Goal: Use online tool/utility: Utilize a website feature to perform a specific function

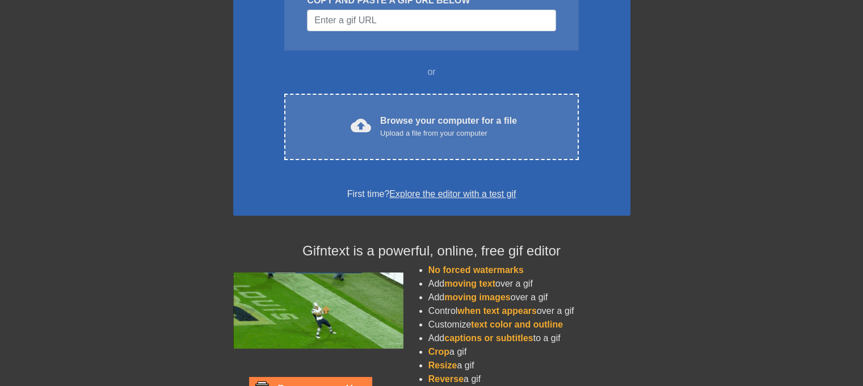
scroll to position [170, 0]
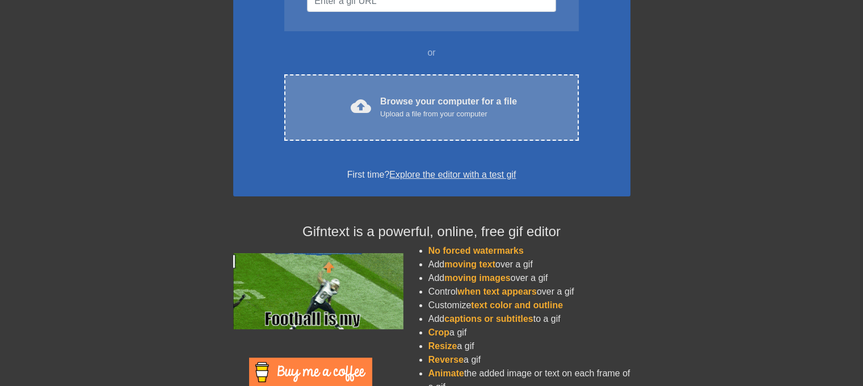
click at [506, 112] on div "Upload a file from your computer" at bounding box center [448, 113] width 137 height 11
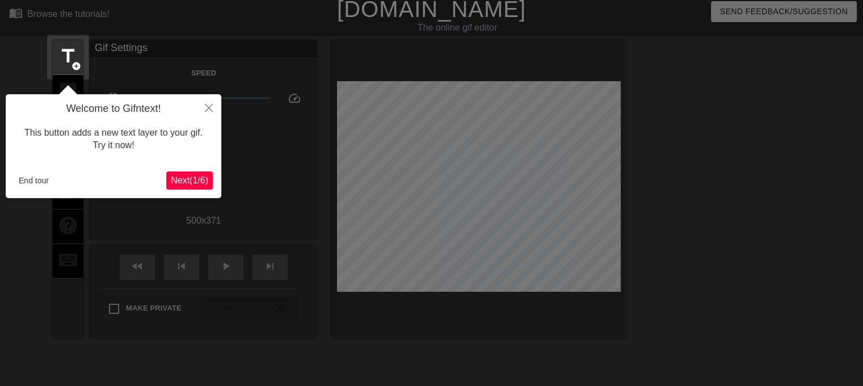
scroll to position [27, 0]
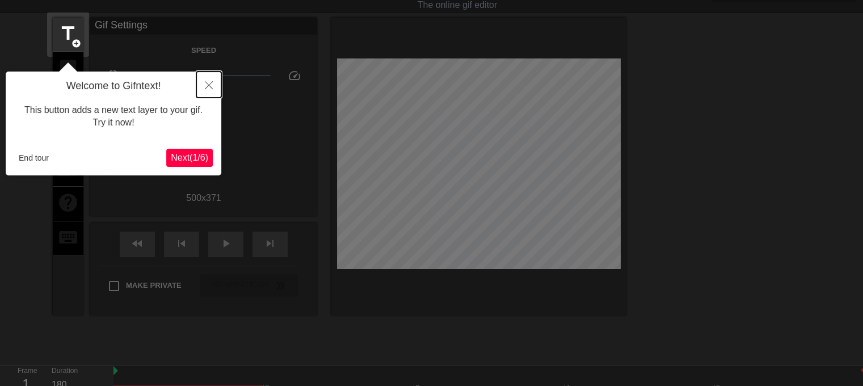
click at [213, 86] on button "Close" at bounding box center [208, 84] width 25 height 26
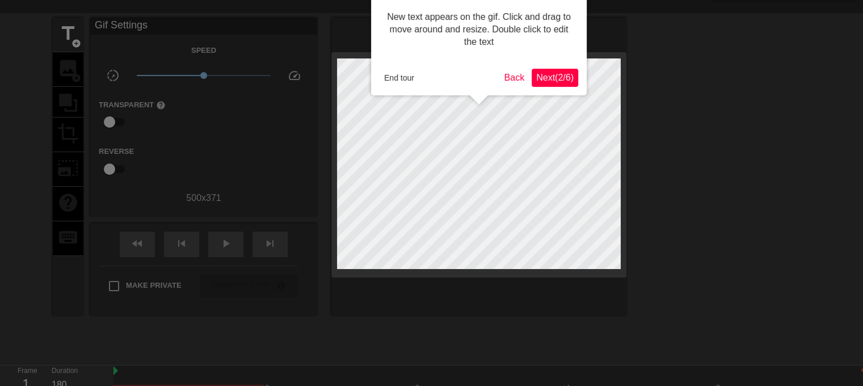
scroll to position [0, 0]
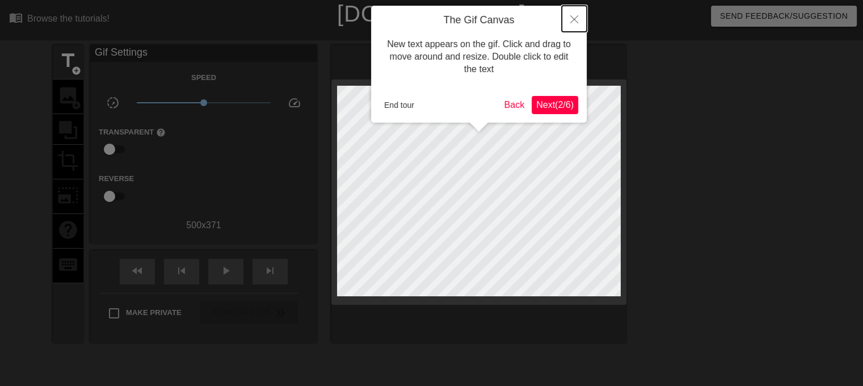
click at [575, 19] on icon "Close" at bounding box center [574, 19] width 8 height 8
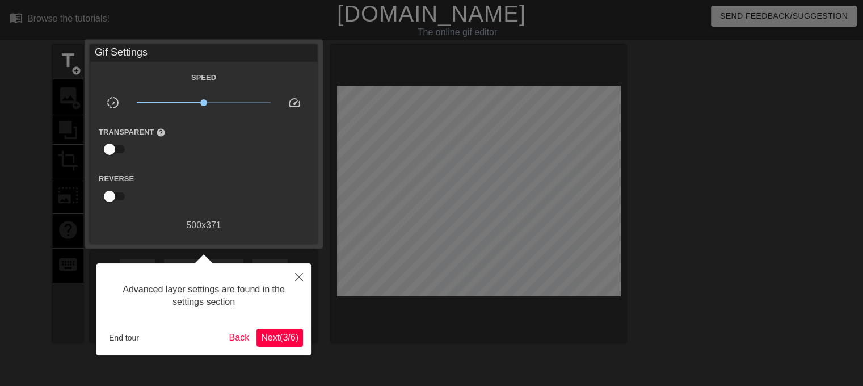
scroll to position [27, 0]
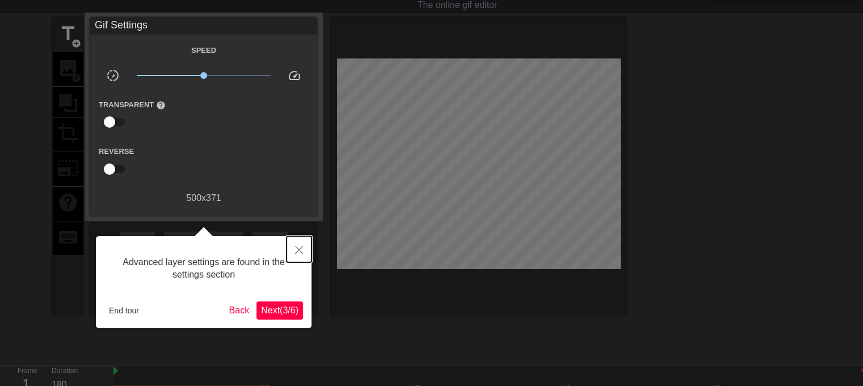
click at [296, 250] on icon "Close" at bounding box center [299, 250] width 8 height 8
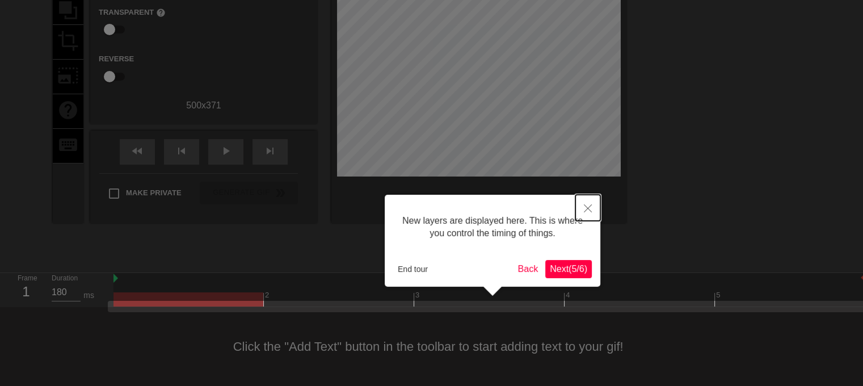
click at [596, 208] on button "Close" at bounding box center [587, 208] width 25 height 26
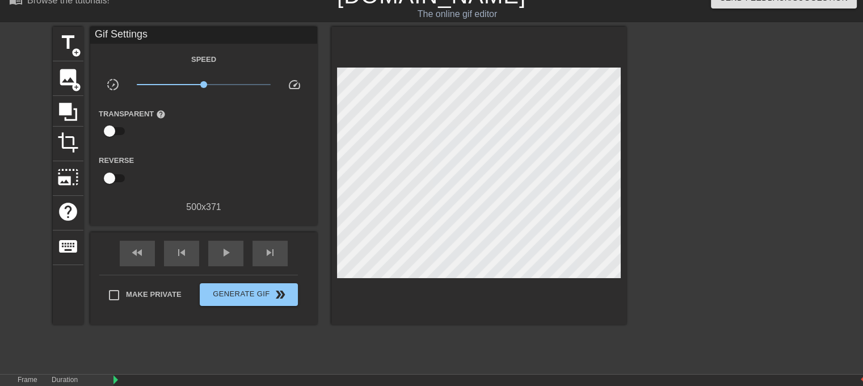
scroll to position [6, 0]
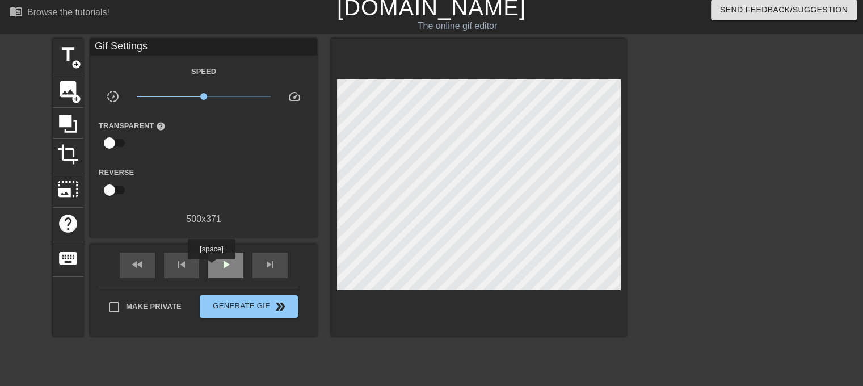
click at [215, 261] on div "play_arrow" at bounding box center [225, 266] width 35 height 26
click at [65, 104] on div "image add_circle" at bounding box center [68, 90] width 31 height 35
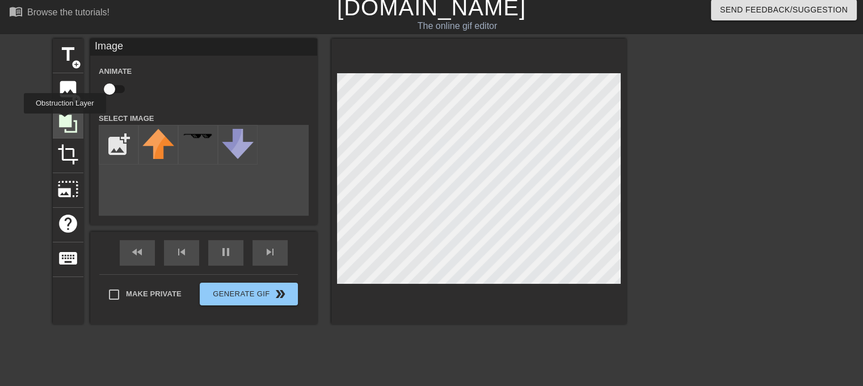
click at [65, 121] on icon at bounding box center [68, 124] width 18 height 18
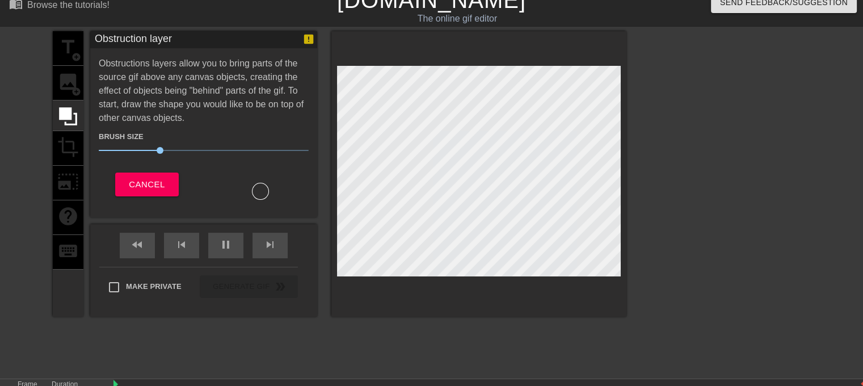
scroll to position [11, 0]
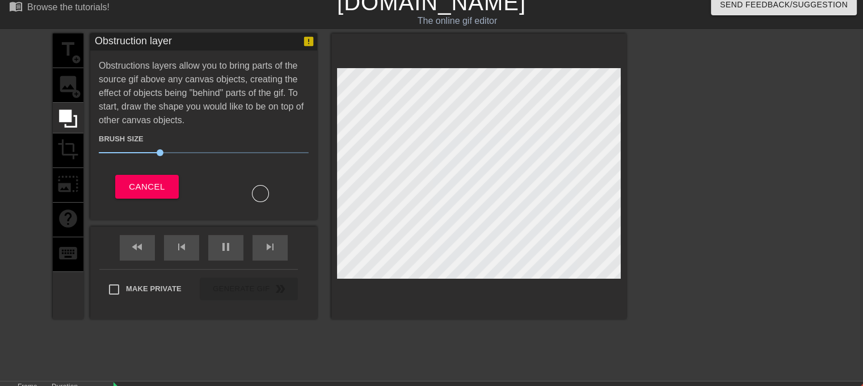
click at [70, 241] on div "title add_circle image add_circle crop photo_size_select_large help keyboard" at bounding box center [68, 175] width 31 height 285
click at [67, 154] on div "title add_circle image add_circle crop photo_size_select_large help keyboard" at bounding box center [68, 175] width 31 height 285
click at [136, 189] on span "Cancel" at bounding box center [147, 186] width 36 height 15
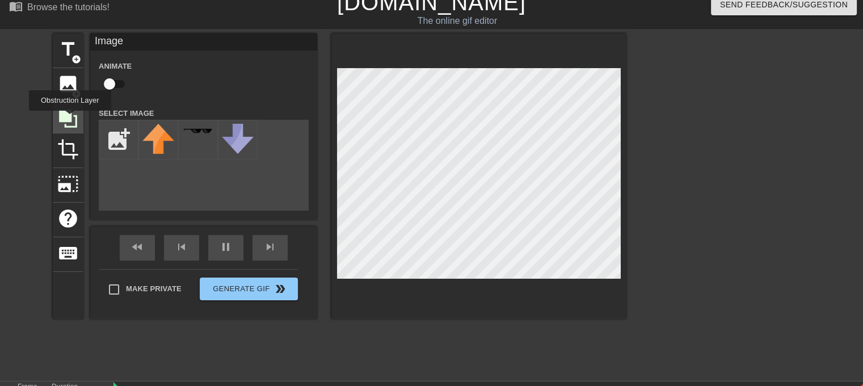
click at [70, 119] on icon at bounding box center [68, 119] width 18 height 18
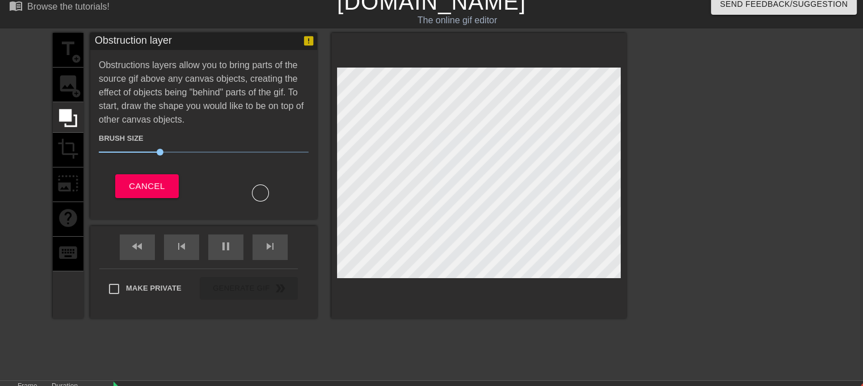
scroll to position [0, 0]
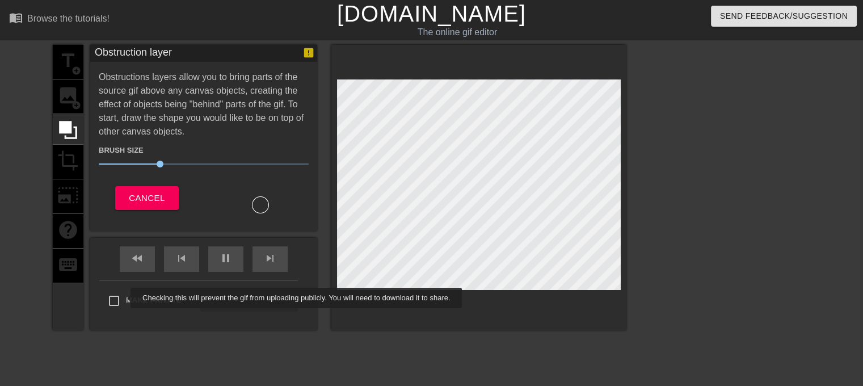
type input "180"
click at [123, 298] on input "Make Private" at bounding box center [114, 301] width 24 height 24
checkbox input "true"
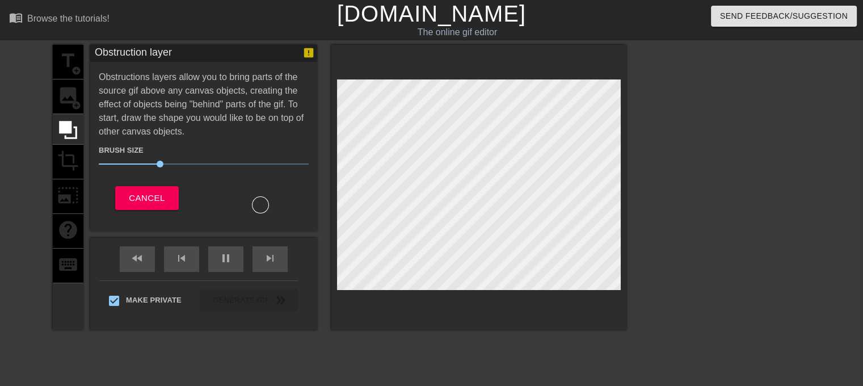
click at [68, 162] on div "title add_circle image add_circle crop photo_size_select_large help keyboard" at bounding box center [68, 187] width 31 height 285
click at [126, 205] on button "Cancel" at bounding box center [146, 198] width 63 height 24
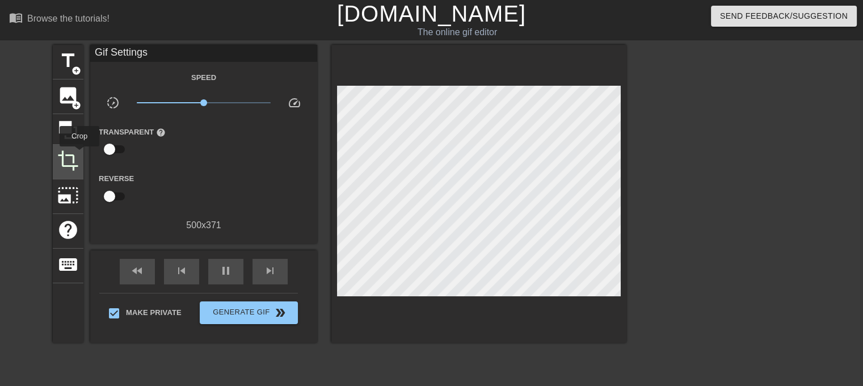
click at [79, 154] on div "crop" at bounding box center [68, 162] width 31 height 35
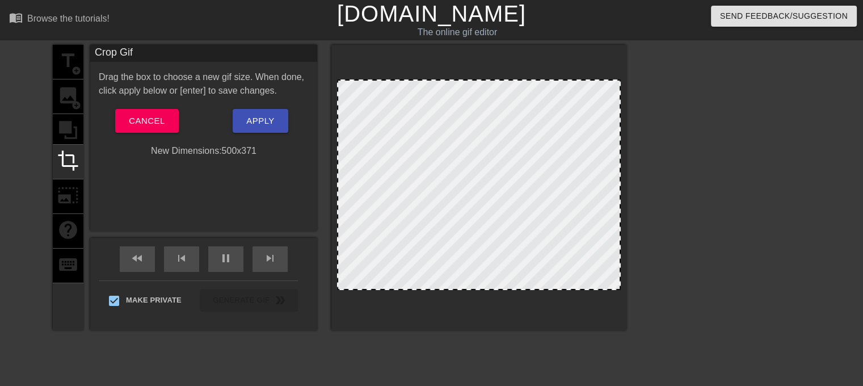
click at [74, 186] on div "title add_circle image add_circle crop photo_size_select_large help keyboard" at bounding box center [68, 187] width 31 height 285
click at [156, 123] on span "Cancel" at bounding box center [147, 120] width 36 height 15
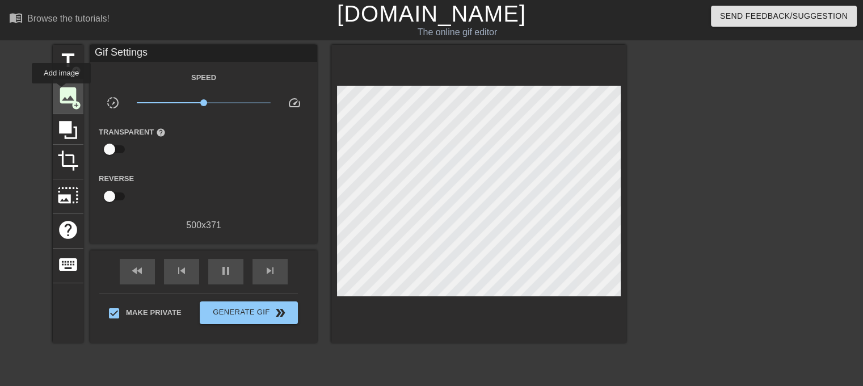
click at [61, 91] on span "image" at bounding box center [68, 96] width 22 height 22
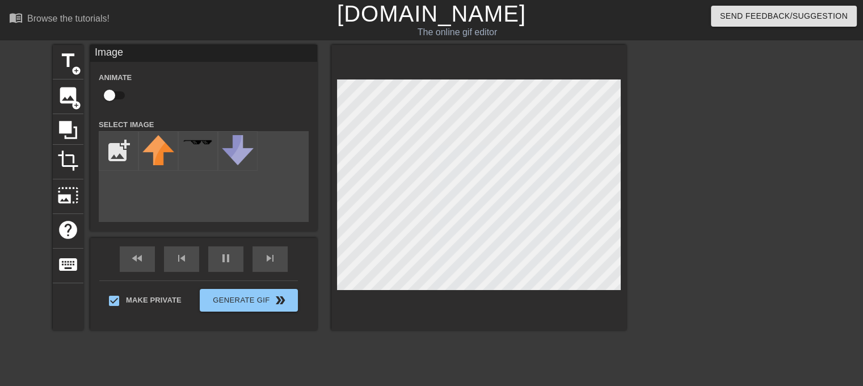
type input "180"
